Goal: Information Seeking & Learning: Find specific fact

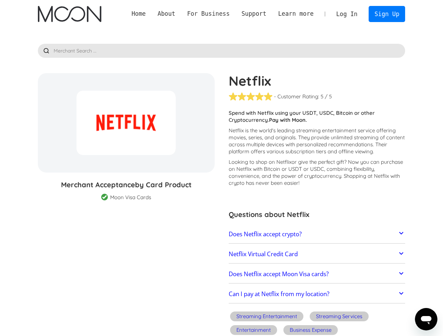
click at [229, 14] on div "For Business" at bounding box center [208, 13] width 42 height 9
click at [175, 14] on div "About" at bounding box center [166, 13] width 18 height 9
click at [219, 14] on div "For Business" at bounding box center [208, 13] width 42 height 9
click at [262, 14] on div "Support" at bounding box center [253, 13] width 25 height 9
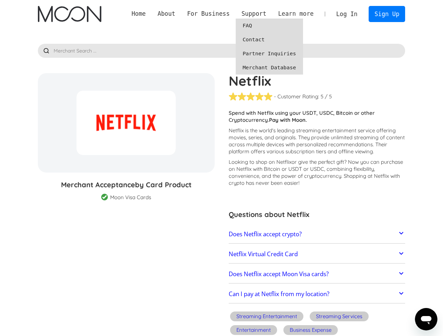
click at [301, 14] on div "Learn more" at bounding box center [295, 13] width 35 height 9
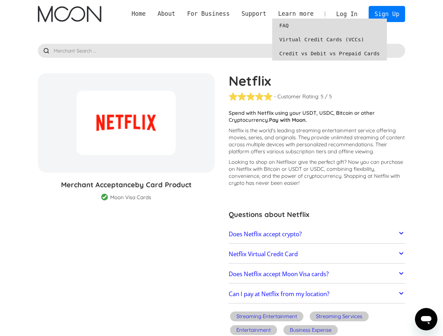
click at [316, 234] on link "Does Netflix accept crypto?" at bounding box center [316, 234] width 177 height 15
click at [316, 254] on p "Netflix does not directly accept cryptocurrencies for payment, but Moon offers …" at bounding box center [316, 240] width 177 height 42
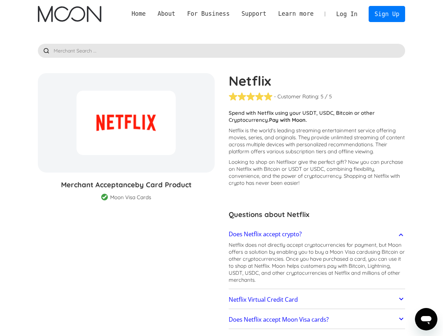
click at [316, 274] on p "Netflix does not directly accept cryptocurrencies for payment, but Moon offers …" at bounding box center [316, 263] width 177 height 42
click at [316, 295] on link "Netflix Virtual Credit Card" at bounding box center [316, 300] width 177 height 15
